Goal: Information Seeking & Learning: Find specific fact

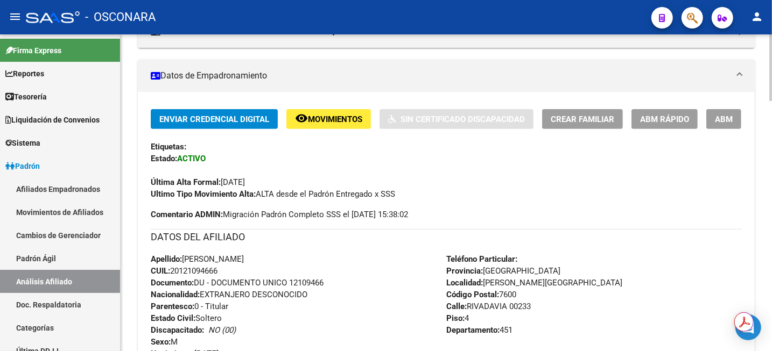
scroll to position [67, 0]
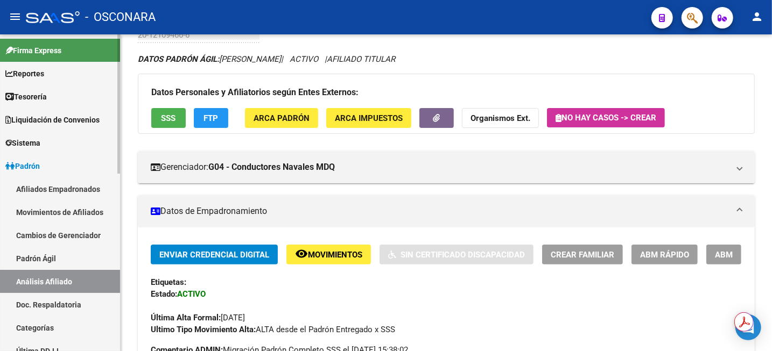
drag, startPoint x: 46, startPoint y: 255, endPoint x: 45, endPoint y: 272, distance: 17.3
click at [46, 255] on link "Padrón Ágil" at bounding box center [60, 258] width 120 height 23
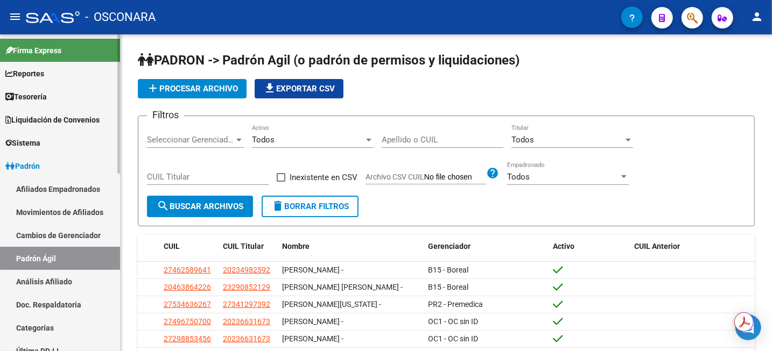
click at [32, 280] on link "Análisis Afiliado" at bounding box center [60, 281] width 120 height 23
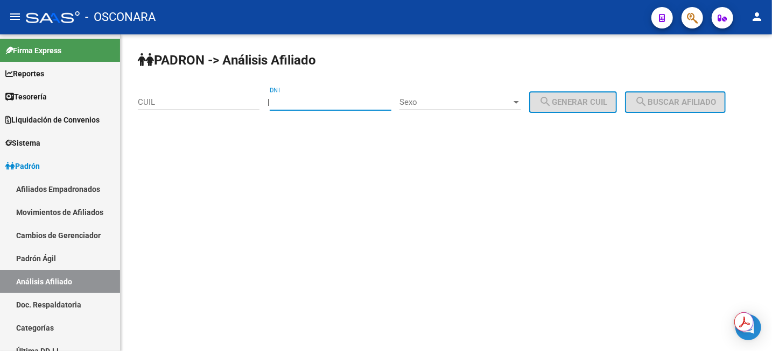
click at [309, 102] on input "DNI" at bounding box center [331, 102] width 122 height 10
type input "13993216"
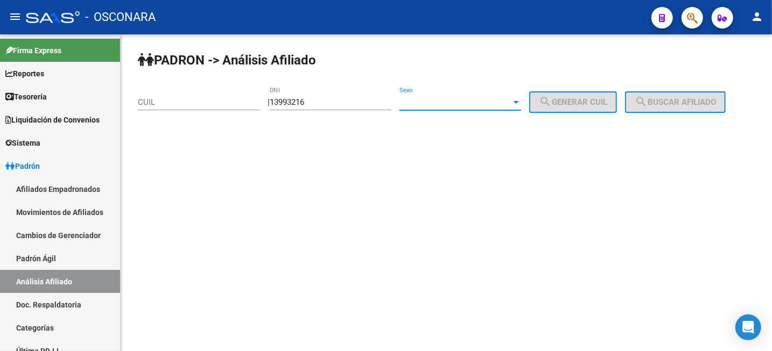
click at [491, 103] on span "Sexo" at bounding box center [455, 102] width 112 height 10
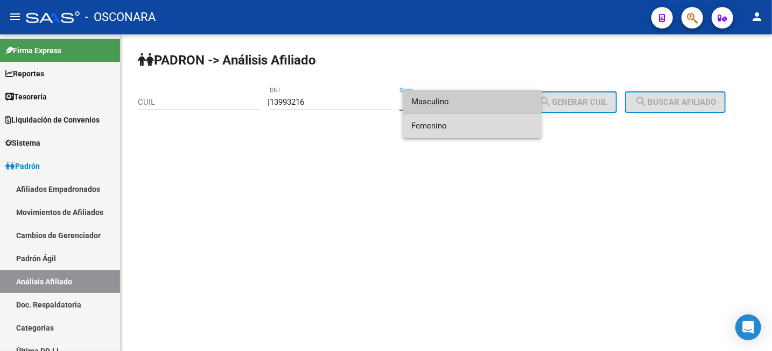
click at [491, 125] on span "Femenino" at bounding box center [472, 126] width 122 height 24
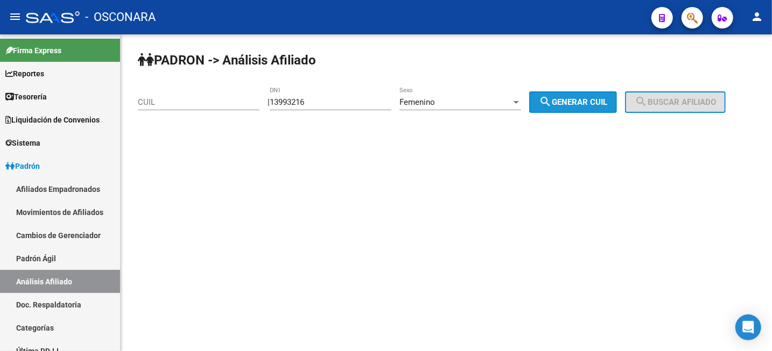
drag, startPoint x: 566, startPoint y: 106, endPoint x: 577, endPoint y: 107, distance: 11.3
click at [567, 106] on span "search Generar CUIL" at bounding box center [573, 102] width 68 height 10
type input "27-13993216-7"
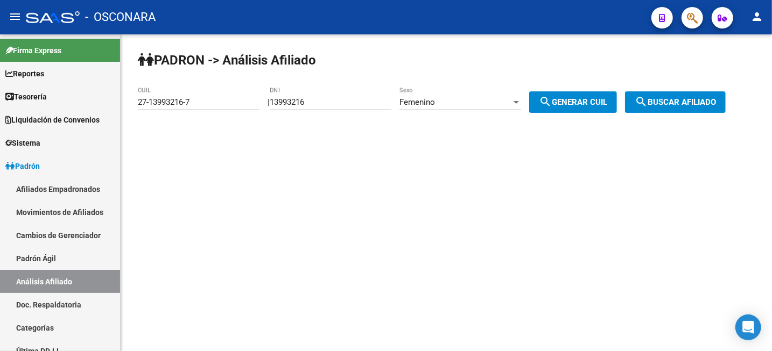
click at [693, 102] on span "search Buscar afiliado" at bounding box center [674, 102] width 81 height 10
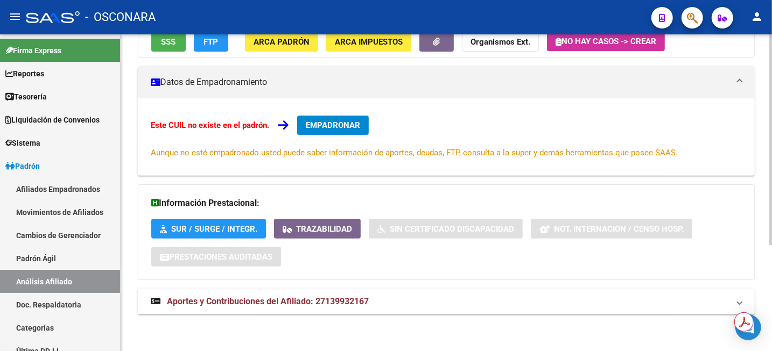
scroll to position [159, 0]
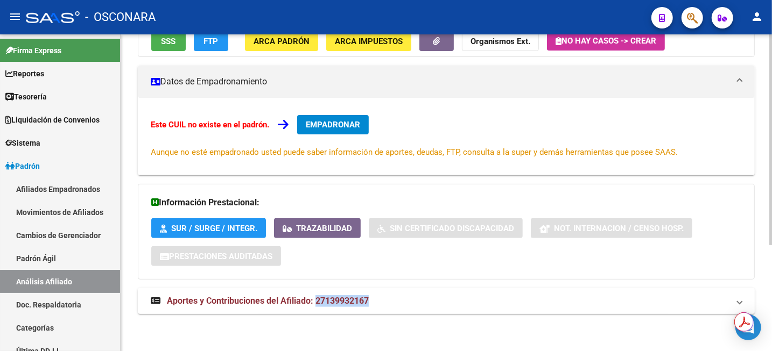
drag, startPoint x: 383, startPoint y: 307, endPoint x: 316, endPoint y: 306, distance: 66.2
click at [316, 306] on mat-panel-title "Aportes y Contribuciones del Afiliado: 27139932167" at bounding box center [440, 301] width 578 height 12
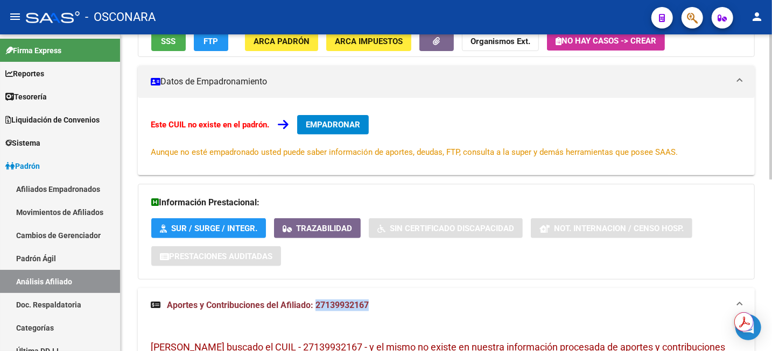
copy span "27139932167"
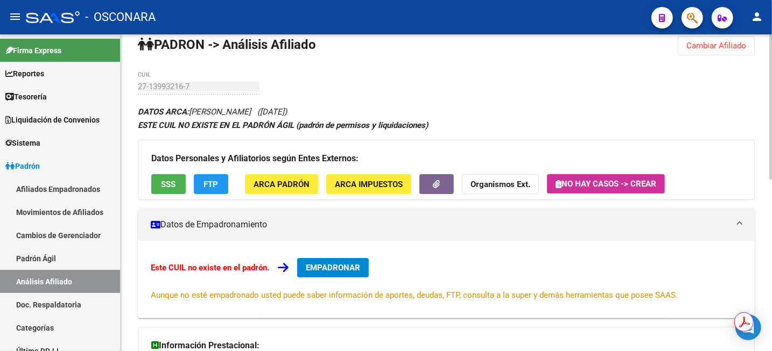
scroll to position [0, 0]
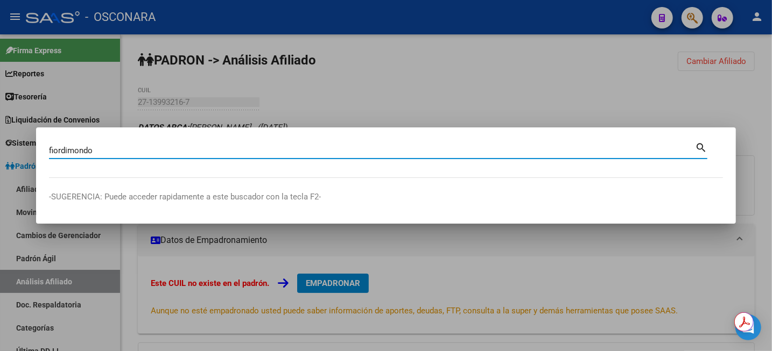
type input "fiordimondo"
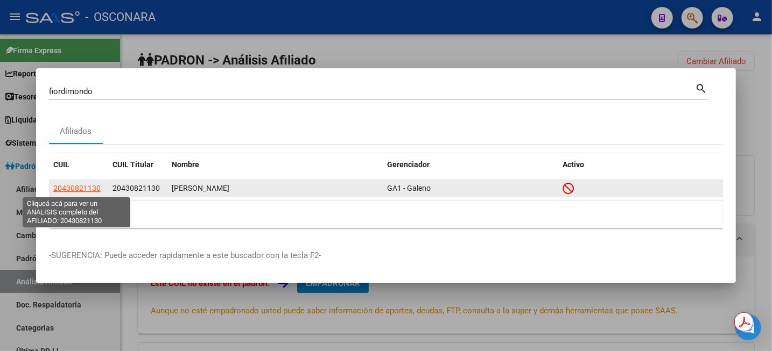
click at [88, 192] on span "20430821130" at bounding box center [76, 188] width 47 height 9
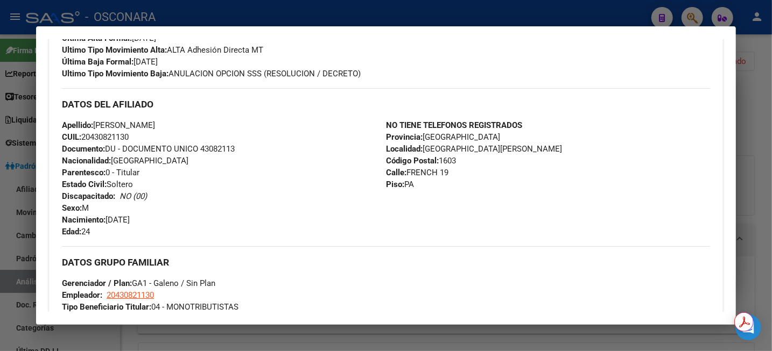
scroll to position [329, 0]
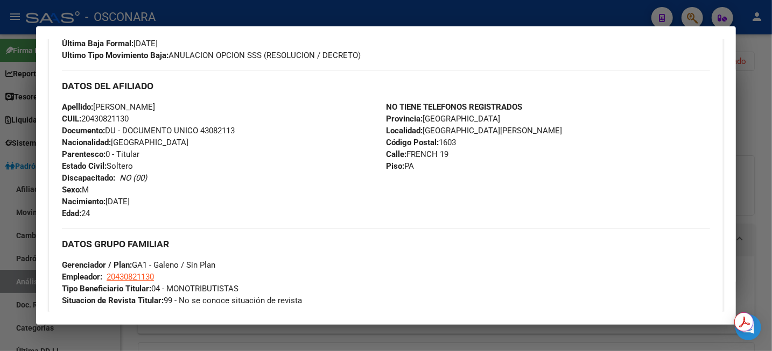
drag, startPoint x: 402, startPoint y: 153, endPoint x: 455, endPoint y: 157, distance: 52.9
click at [455, 157] on div "NO TIENE TELEFONOS REGISTRADOS Provincia: [GEOGRAPHIC_DATA] Localidad: [GEOGRAP…" at bounding box center [548, 160] width 324 height 118
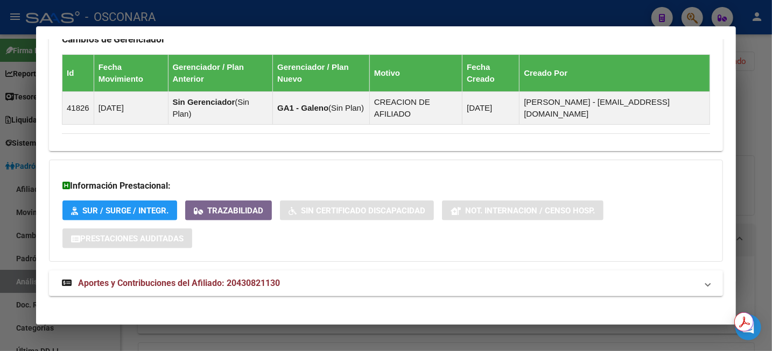
scroll to position [666, 0]
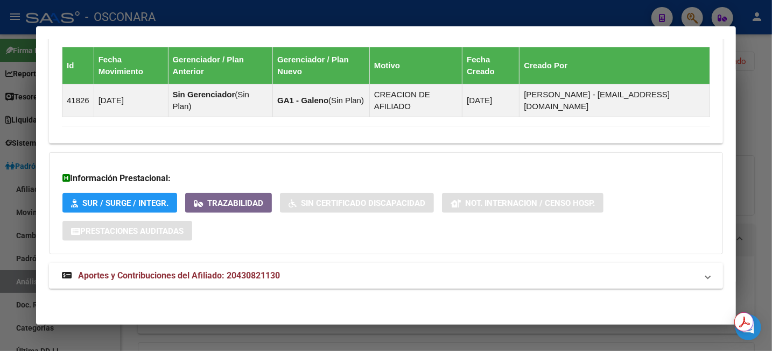
click at [282, 279] on mat-panel-title "Aportes y Contribuciones del Afiliado: 20430821130" at bounding box center [379, 276] width 635 height 13
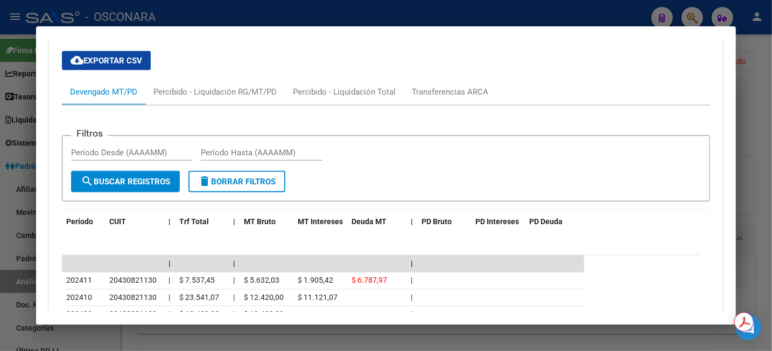
scroll to position [1002, 0]
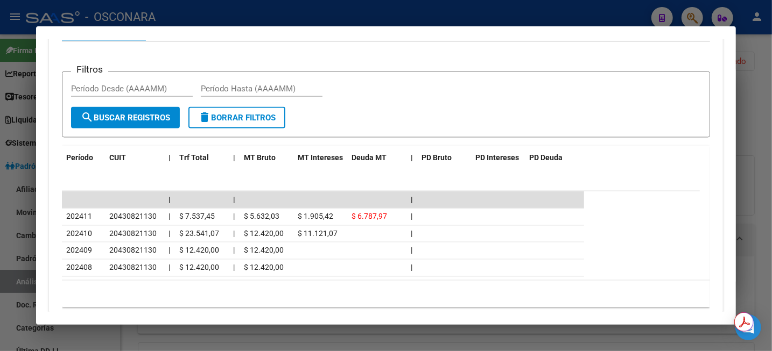
click at [771, 82] on div at bounding box center [386, 175] width 772 height 351
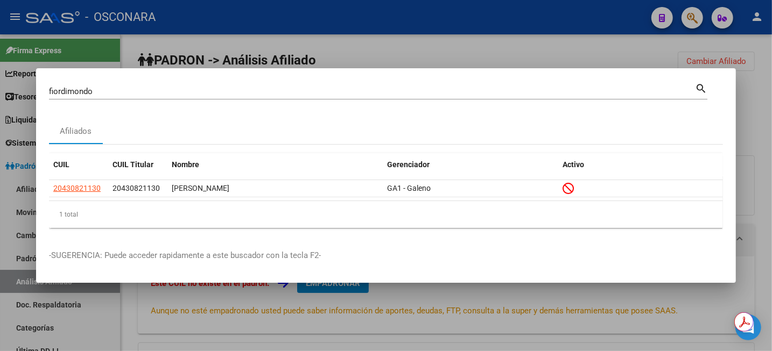
drag, startPoint x: 396, startPoint y: 47, endPoint x: 397, endPoint y: 53, distance: 6.0
click at [394, 47] on div at bounding box center [386, 175] width 772 height 351
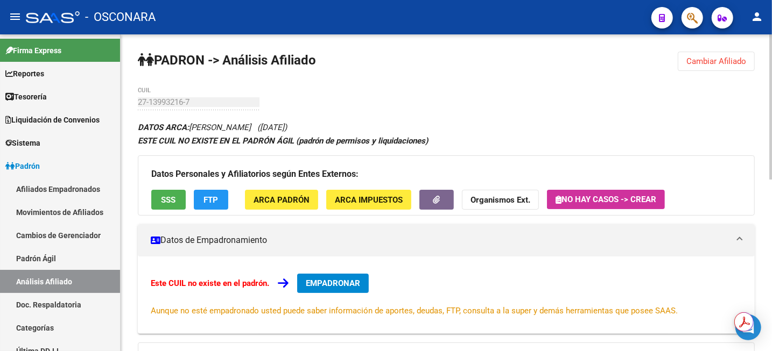
scroll to position [271, 0]
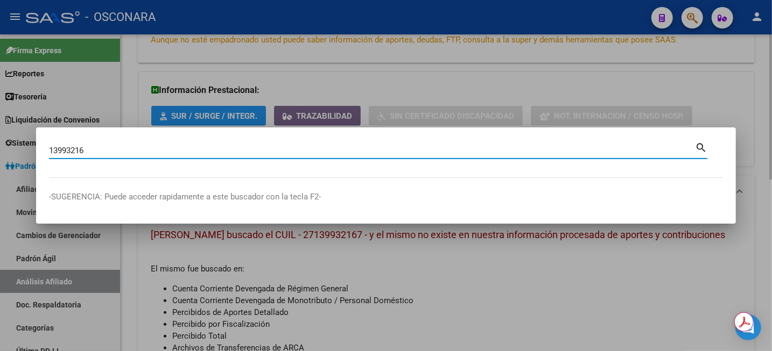
type input "13993216"
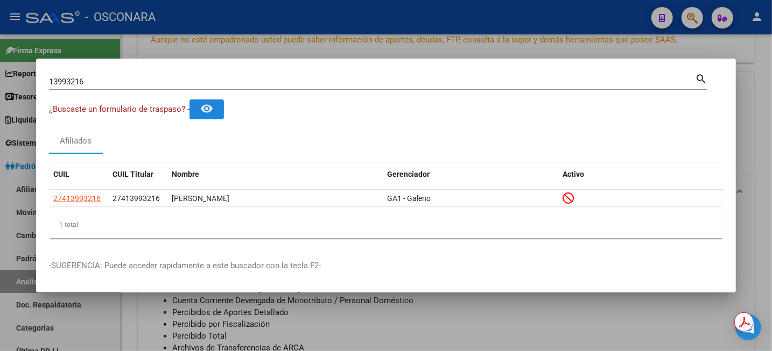
click at [218, 111] on button "remove_red_eye" at bounding box center [206, 110] width 34 height 20
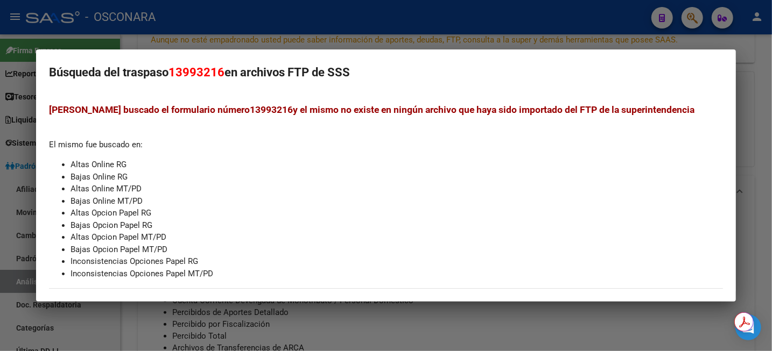
drag, startPoint x: 751, startPoint y: 73, endPoint x: 745, endPoint y: 75, distance: 5.8
click at [745, 74] on div at bounding box center [386, 175] width 772 height 351
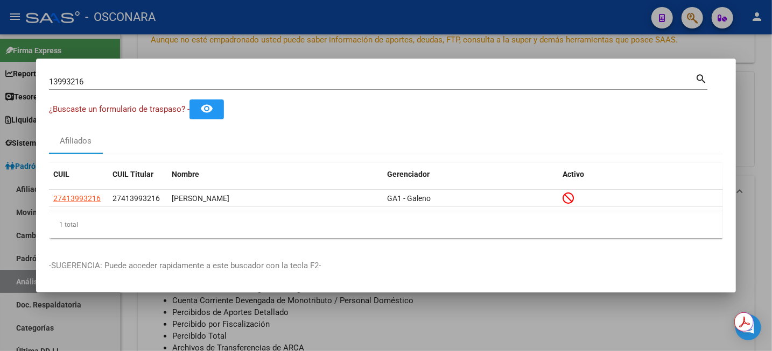
click at [771, 136] on div at bounding box center [386, 175] width 772 height 351
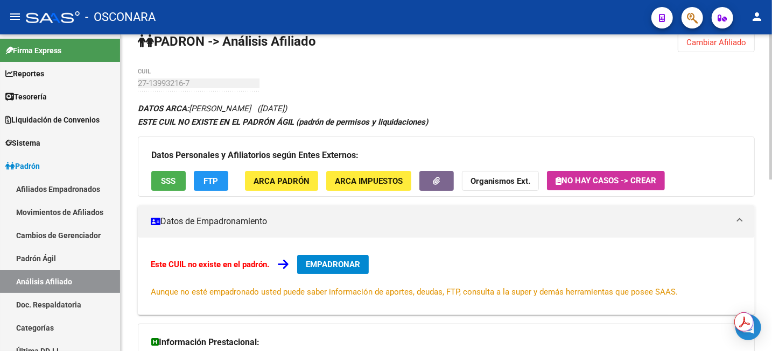
scroll to position [0, 0]
